Goal: Task Accomplishment & Management: Use online tool/utility

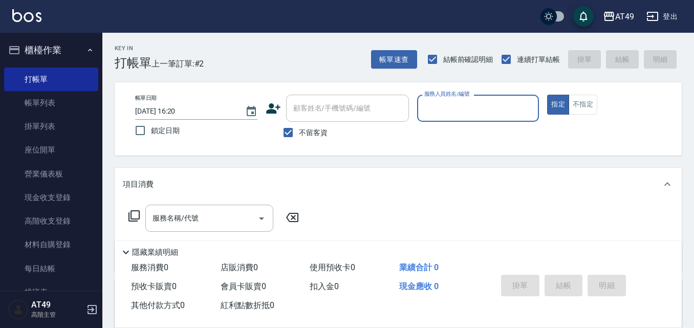
scroll to position [102, 0]
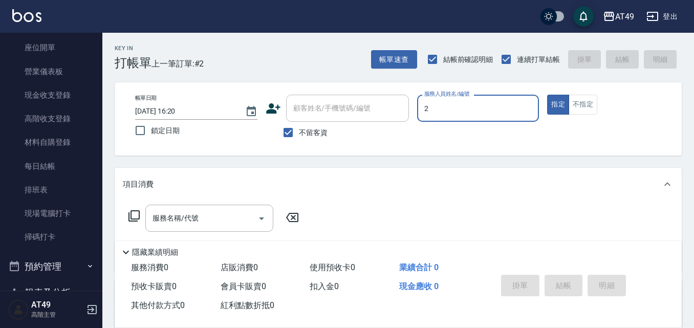
type input "2"
type button "true"
type input "Bobo-2"
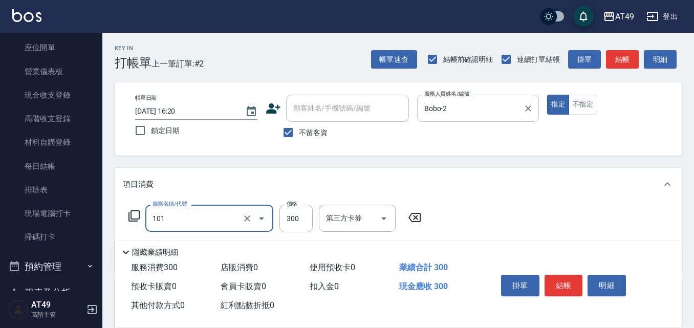
type input "一般洗髮(101)"
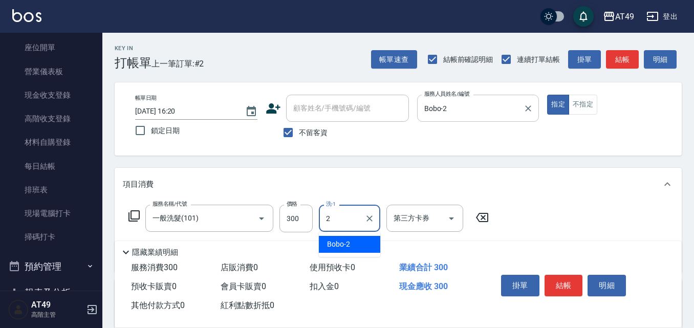
type input "Bobo-2"
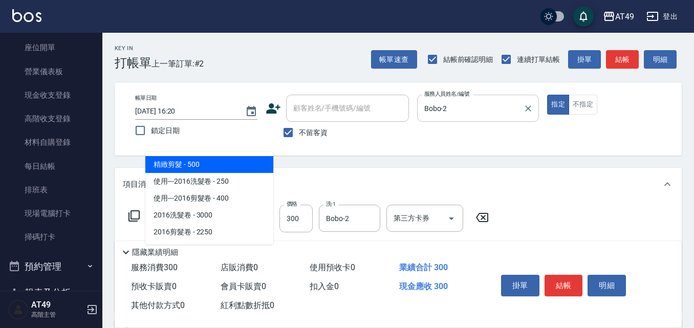
type input "精緻剪髮(201)"
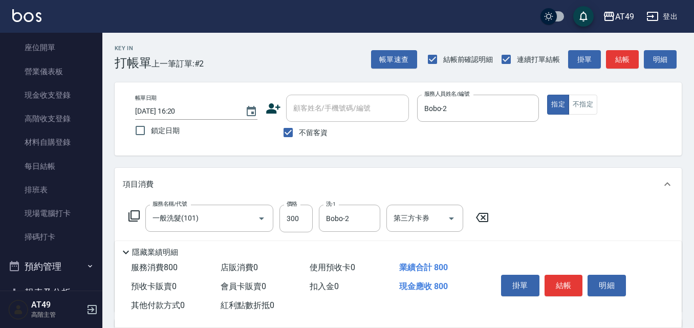
click at [547, 260] on div "掛單 結帳 明細" at bounding box center [576, 286] width 185 height 57
click at [561, 283] on button "結帳" at bounding box center [563, 285] width 38 height 21
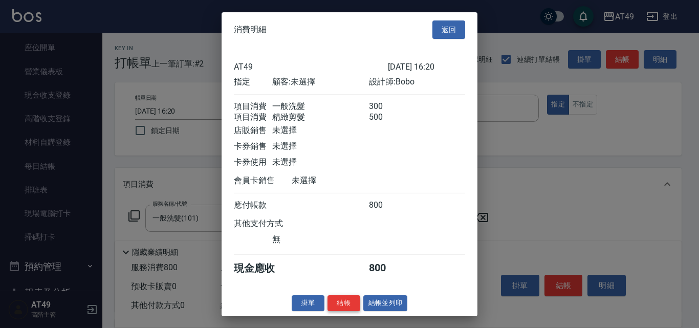
click at [346, 311] on button "結帳" at bounding box center [343, 303] width 33 height 16
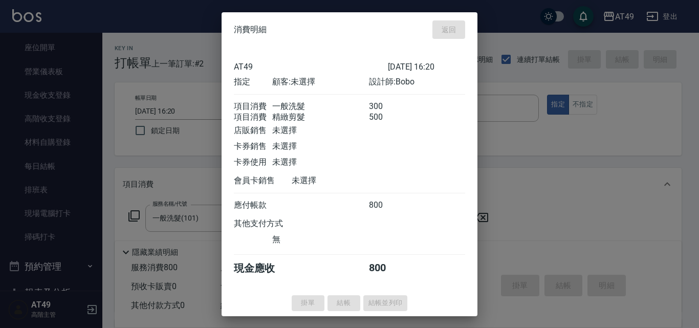
type input "[DATE] 19:08"
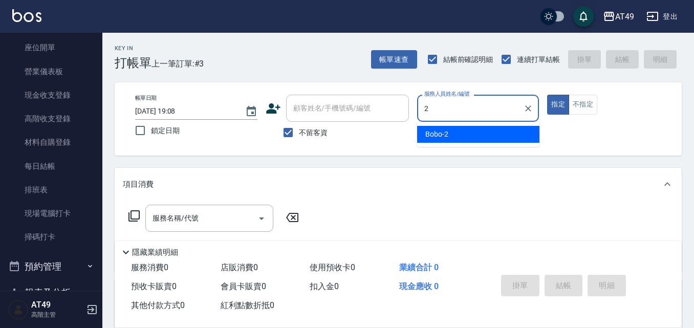
type input "Bobo-2"
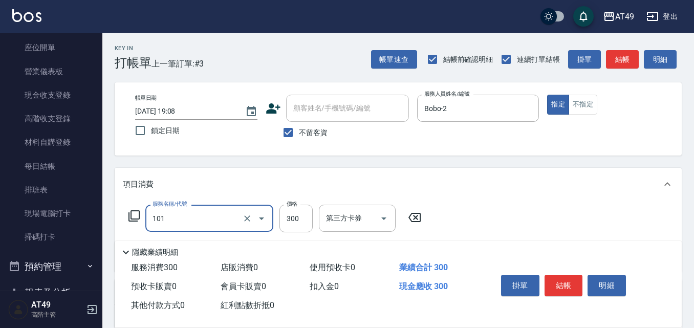
type input "一般洗髮(101)"
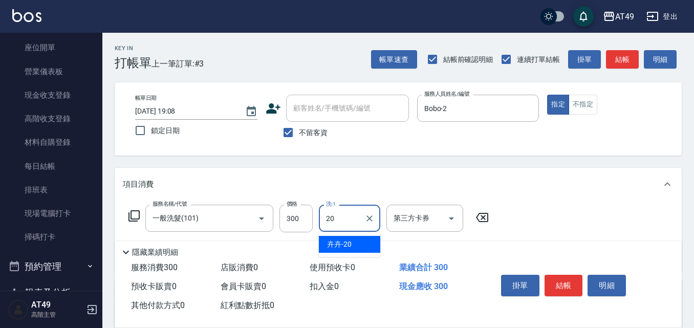
type input "卉卉-20"
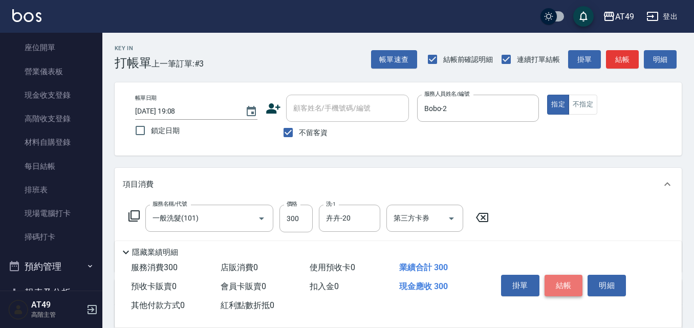
click at [568, 277] on button "結帳" at bounding box center [563, 285] width 38 height 21
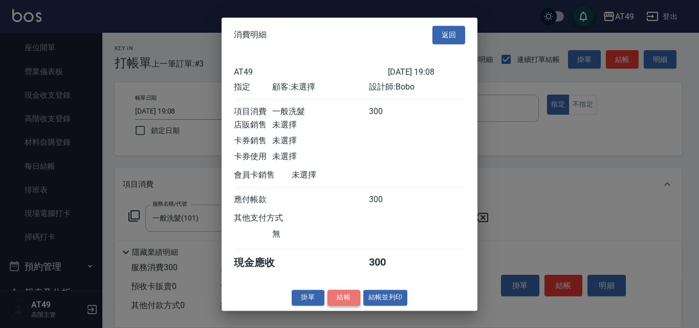
click at [350, 303] on button "結帳" at bounding box center [343, 298] width 33 height 16
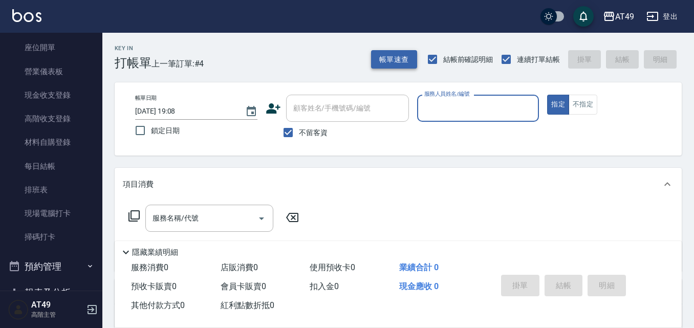
click at [388, 63] on button "帳單速查" at bounding box center [394, 59] width 46 height 19
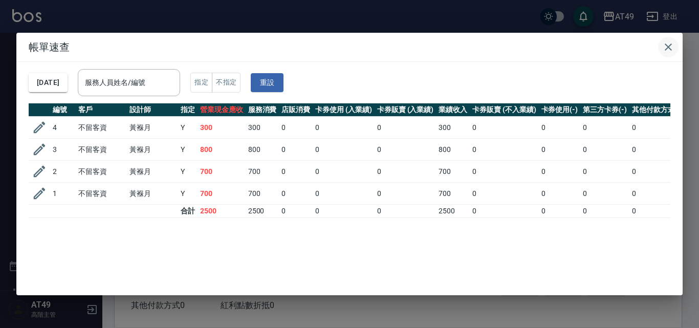
click at [666, 45] on icon "button" at bounding box center [668, 47] width 12 height 12
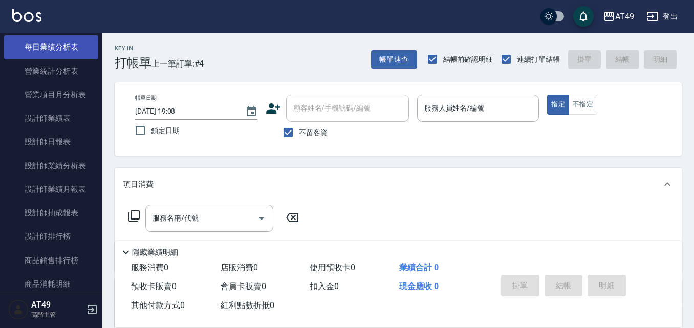
scroll to position [665, 0]
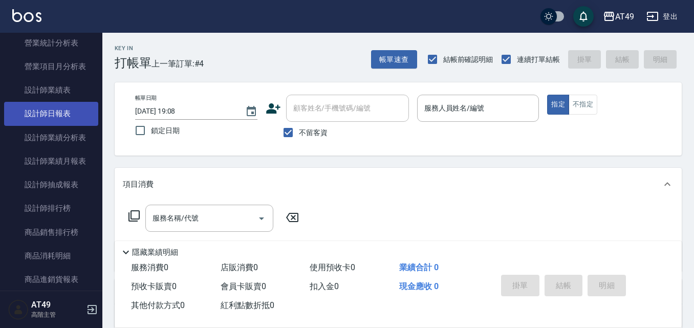
click at [56, 112] on link "設計師日報表" at bounding box center [51, 114] width 94 height 24
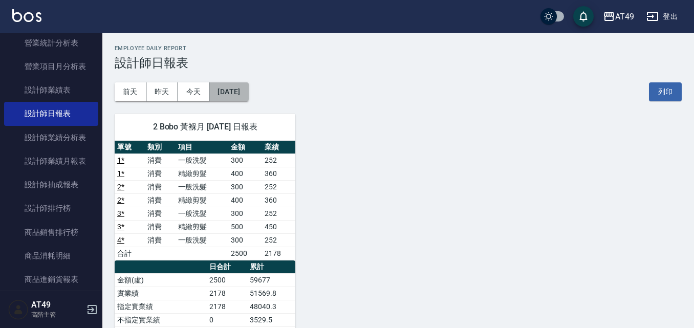
click at [225, 93] on button "[DATE]" at bounding box center [228, 91] width 39 height 19
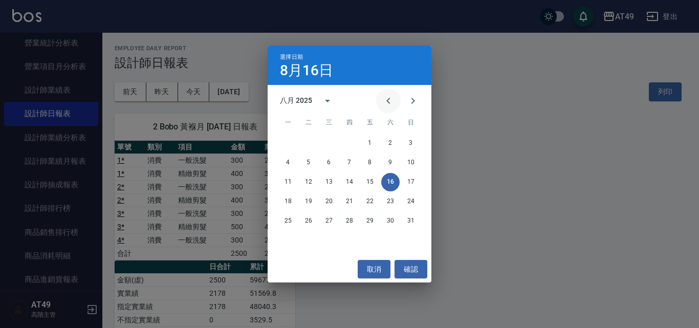
click at [387, 102] on icon "Previous month" at bounding box center [388, 101] width 12 height 12
click at [332, 181] on button "16" at bounding box center [329, 182] width 18 height 18
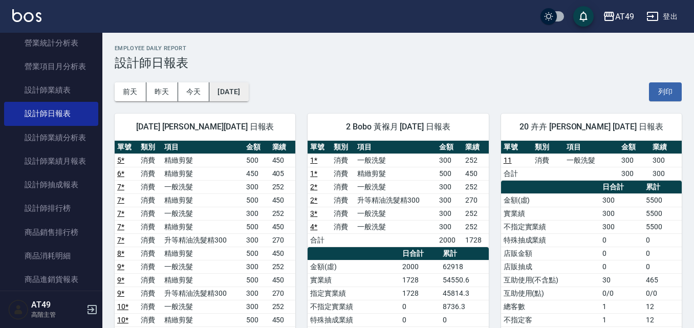
click at [248, 90] on button "[DATE]" at bounding box center [228, 91] width 39 height 19
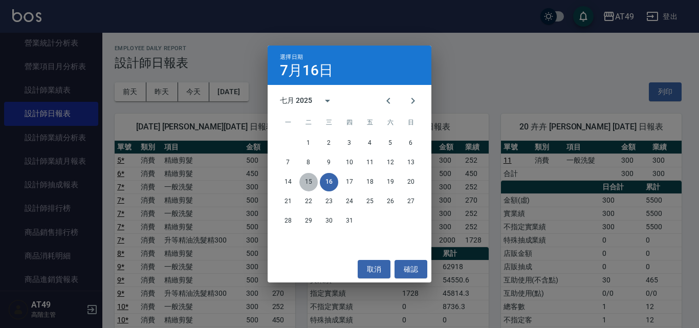
click at [308, 177] on button "15" at bounding box center [308, 182] width 18 height 18
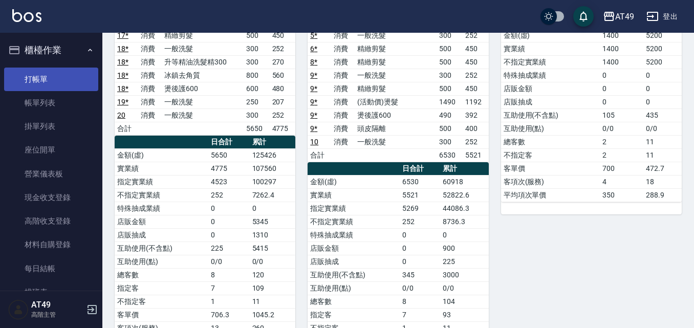
click at [36, 88] on link "打帳單" at bounding box center [51, 80] width 94 height 24
